Goal: Transaction & Acquisition: Book appointment/travel/reservation

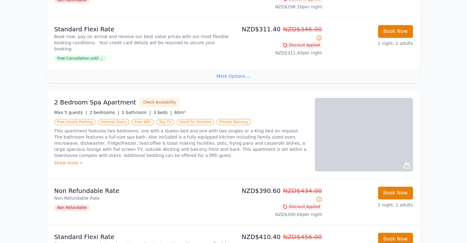
scroll to position [859, 0]
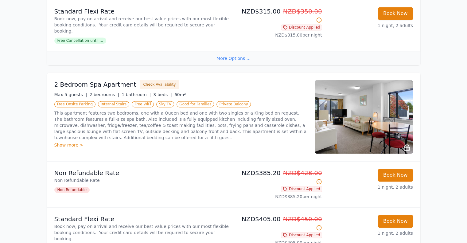
scroll to position [890, 0]
